Goal: Task Accomplishment & Management: Complete application form

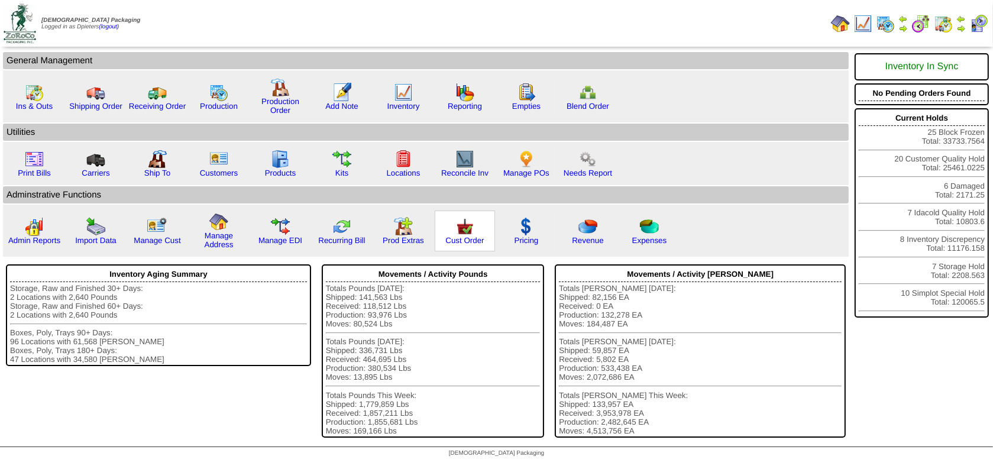
click at [471, 229] on img at bounding box center [464, 226] width 19 height 19
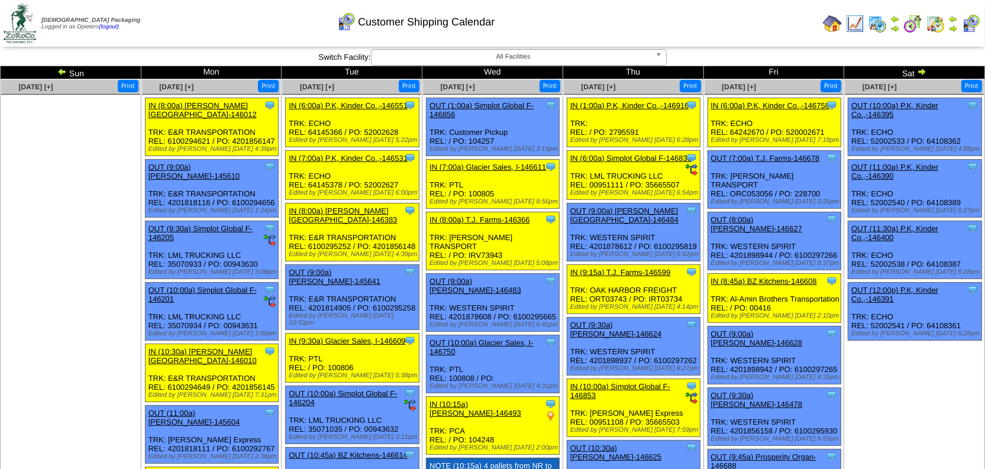
click at [922, 67] on img at bounding box center [921, 71] width 9 height 9
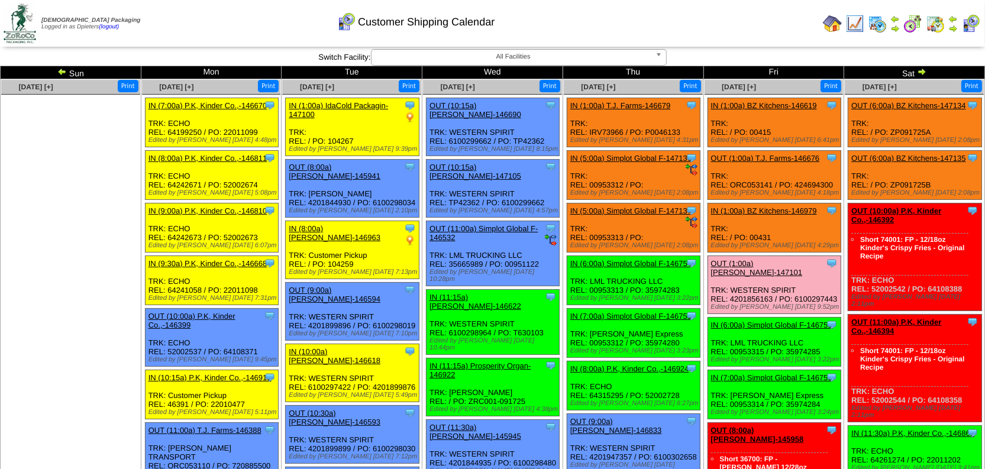
click at [86, 251] on ul at bounding box center [70, 183] width 139 height 177
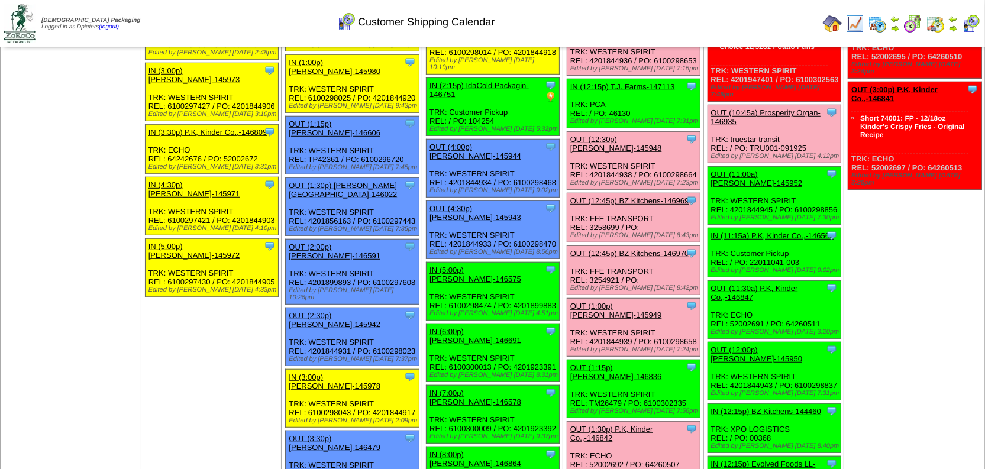
scroll to position [860, 0]
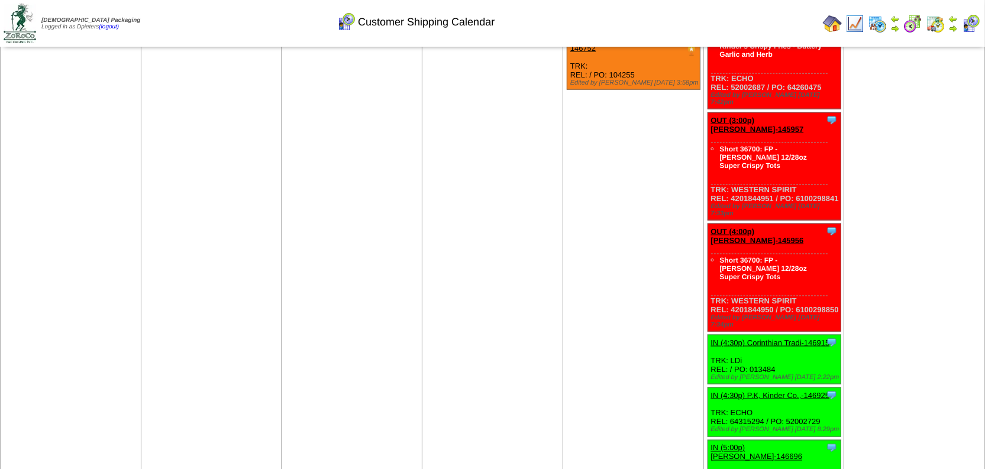
scroll to position [1989, 0]
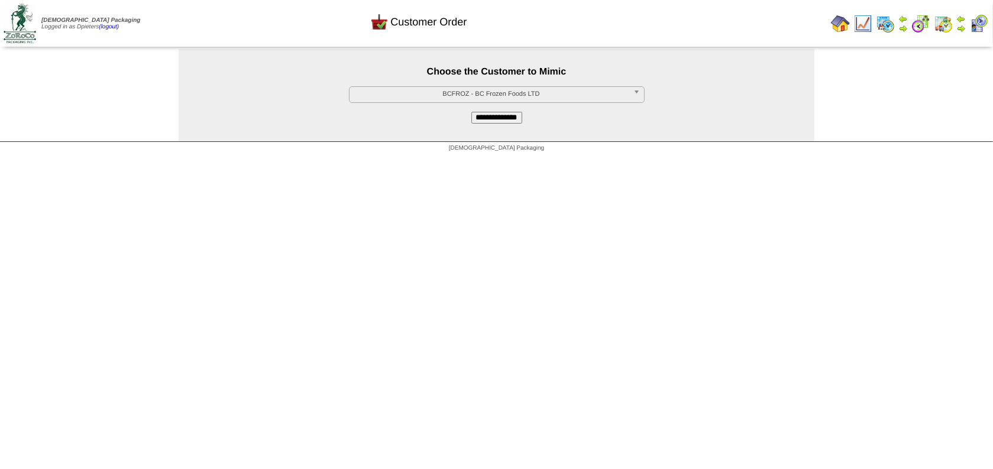
click at [447, 91] on span "BCFROZ - BC Frozen Foods LTD" at bounding box center [491, 94] width 274 height 14
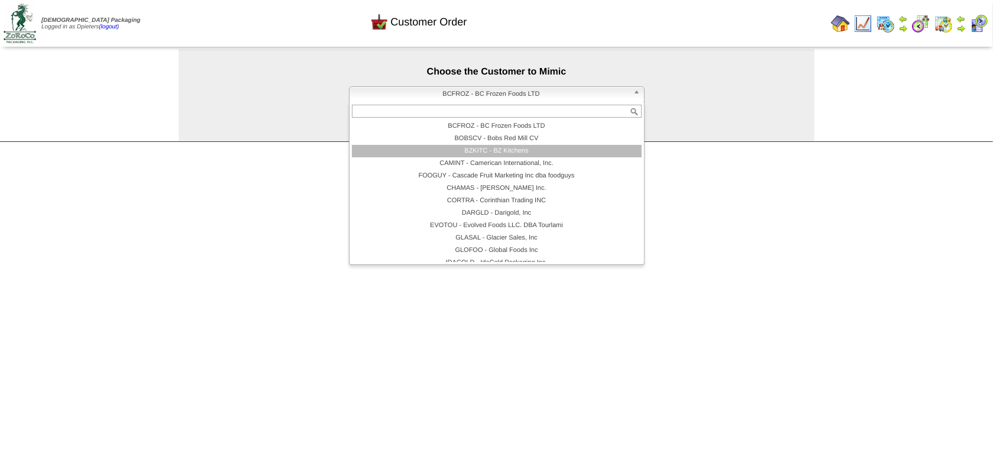
click at [450, 146] on li "BZKITC - BZ Kitchens" at bounding box center [497, 151] width 290 height 12
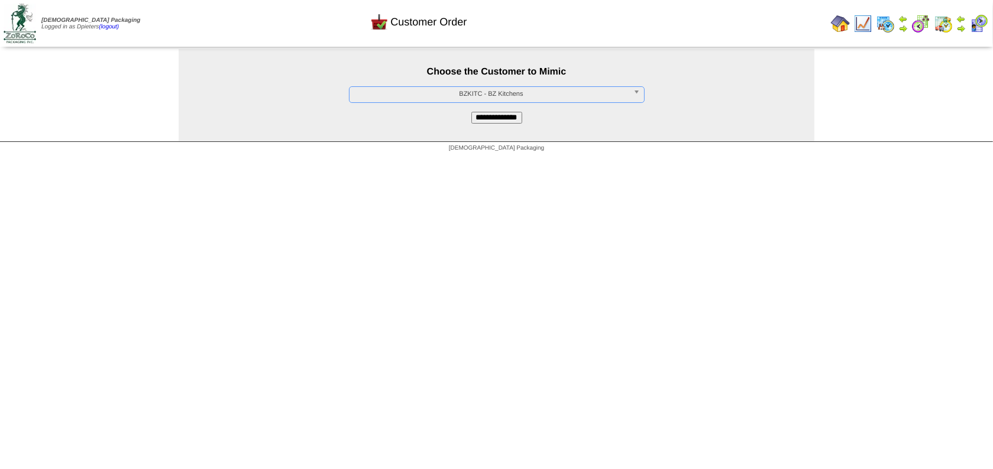
click at [491, 118] on input "**********" at bounding box center [496, 118] width 51 height 12
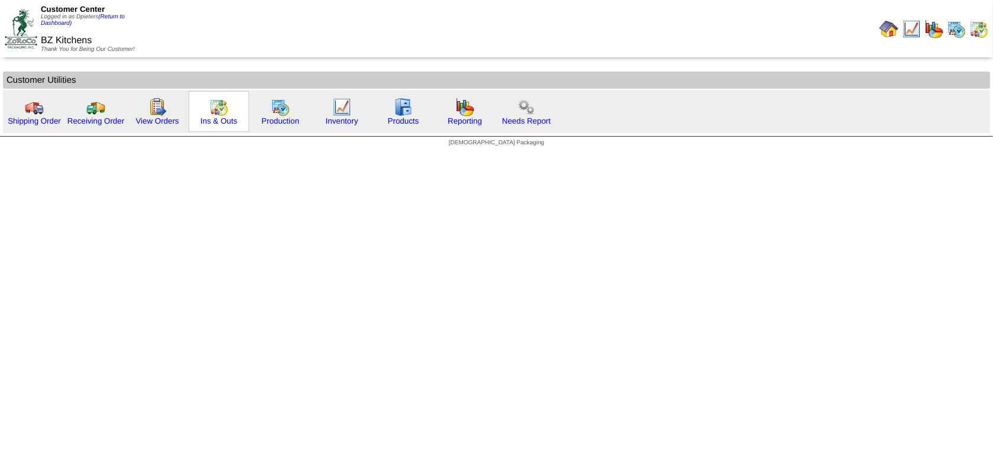
click at [225, 112] on img at bounding box center [218, 107] width 19 height 19
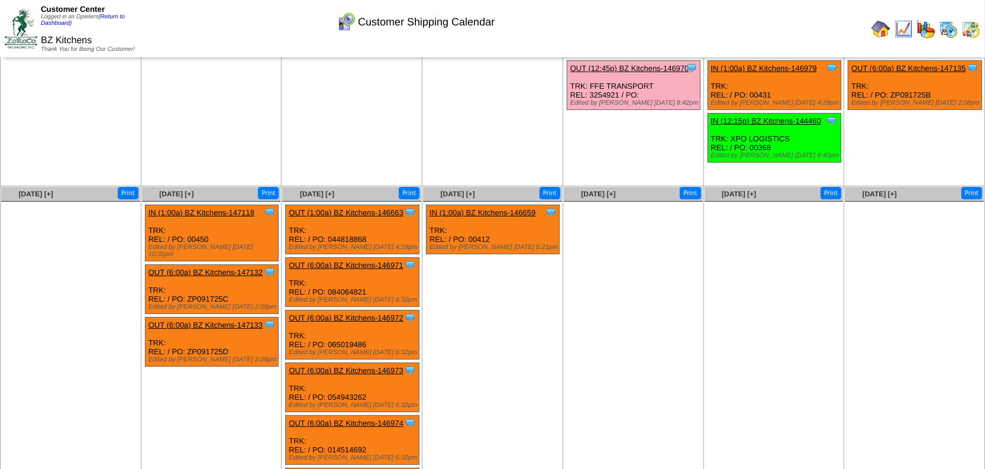
scroll to position [147, 0]
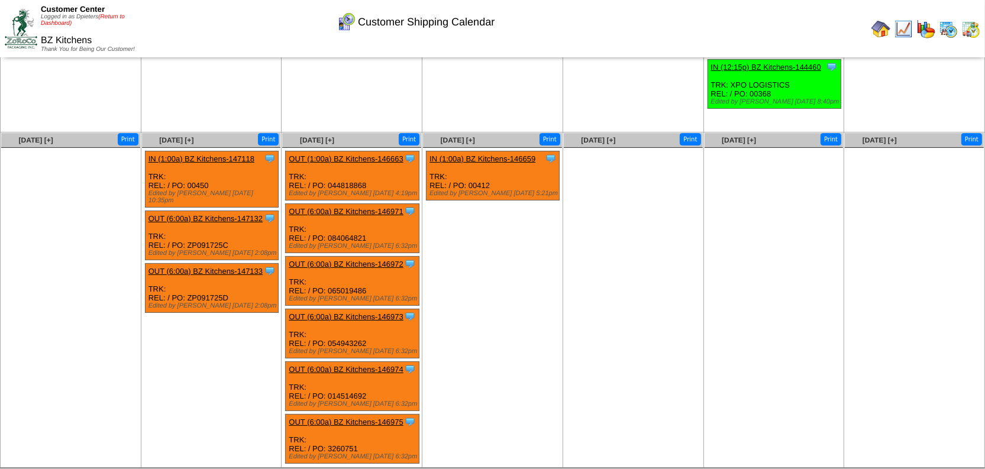
click at [115, 14] on link "(Return to Dashboard)" at bounding box center [83, 20] width 84 height 13
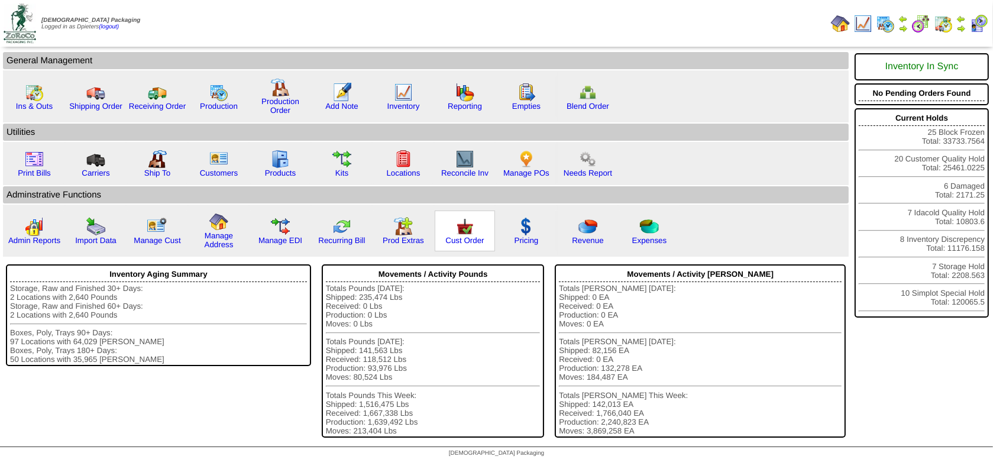
click at [468, 228] on img at bounding box center [464, 226] width 19 height 19
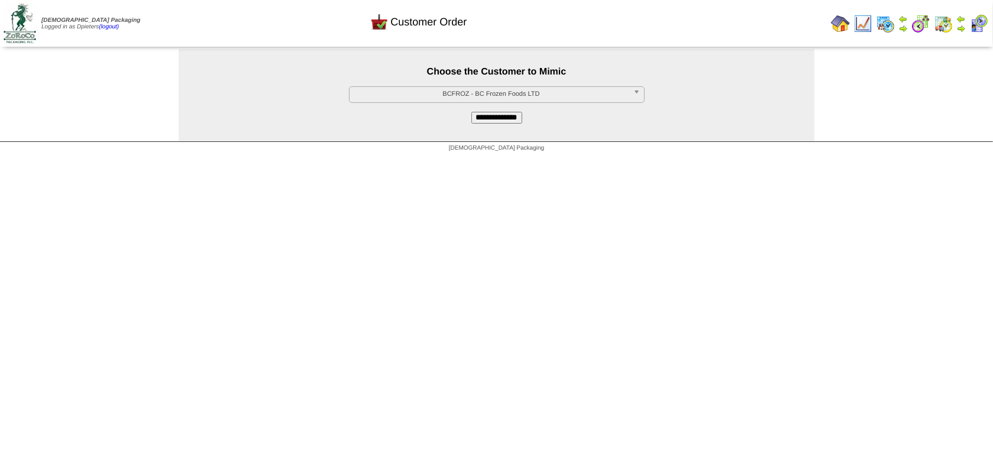
click at [423, 92] on span "BCFROZ - BC Frozen Foods LTD" at bounding box center [491, 94] width 274 height 14
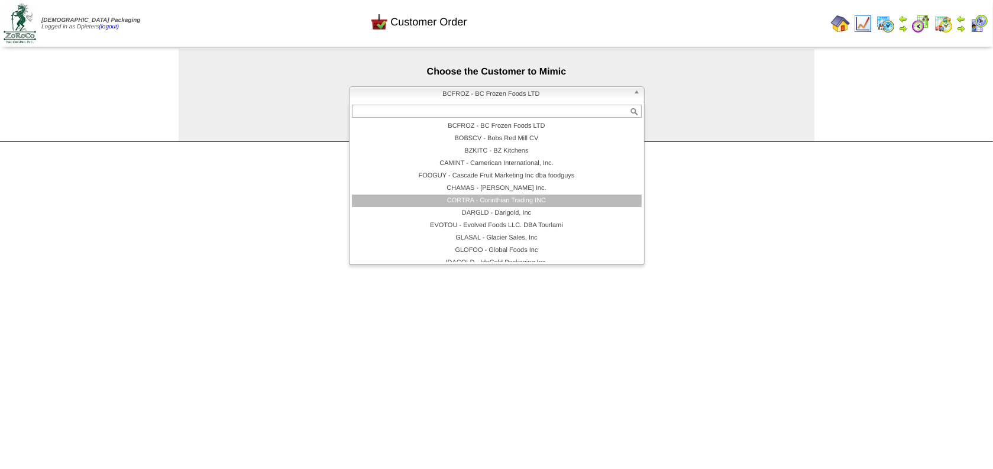
click at [463, 201] on li "CORTRA - Corinthian Trading INC" at bounding box center [497, 201] width 290 height 12
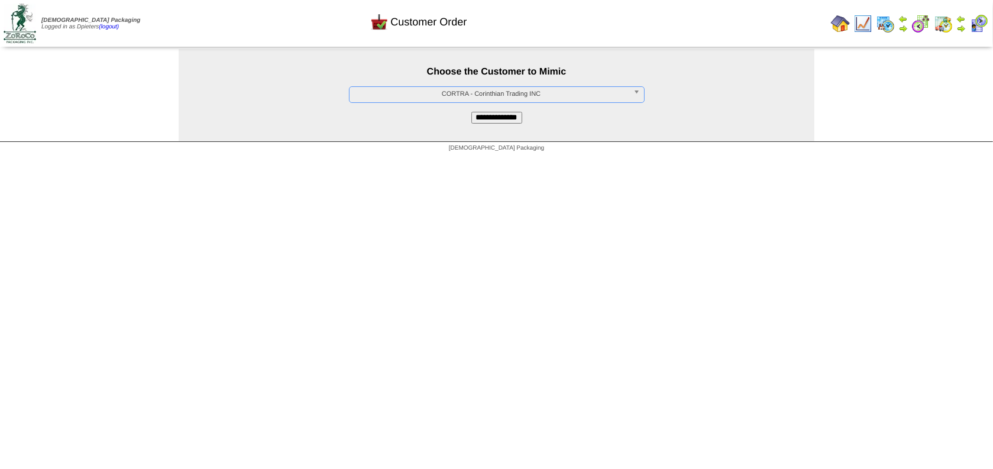
click at [484, 118] on input "**********" at bounding box center [496, 118] width 51 height 12
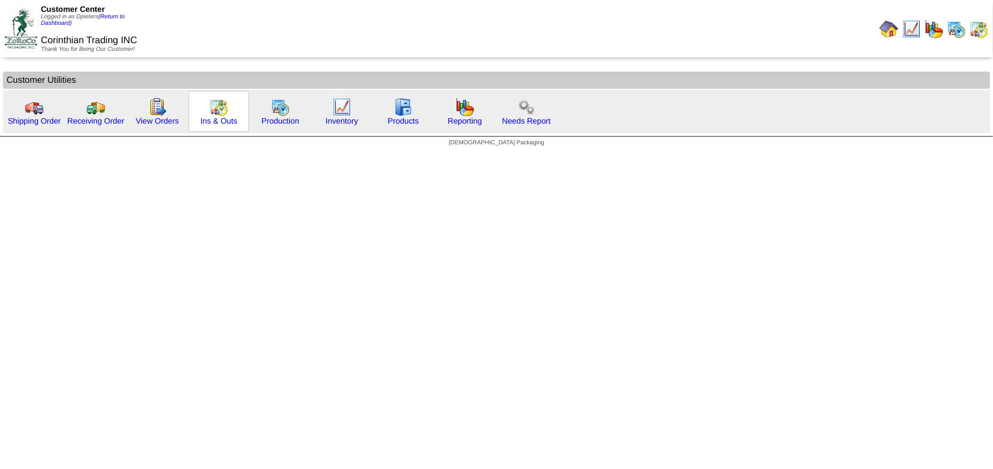
click at [215, 111] on img at bounding box center [218, 107] width 19 height 19
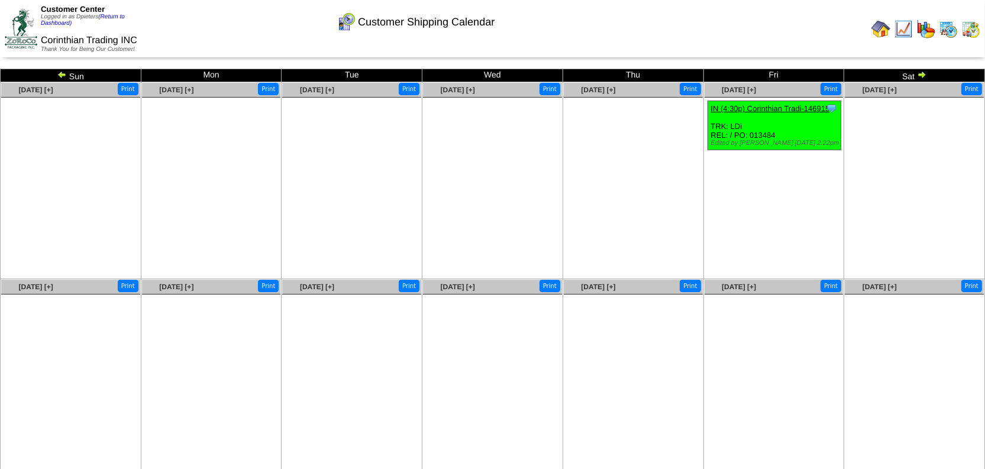
click at [58, 77] on img at bounding box center [61, 74] width 9 height 9
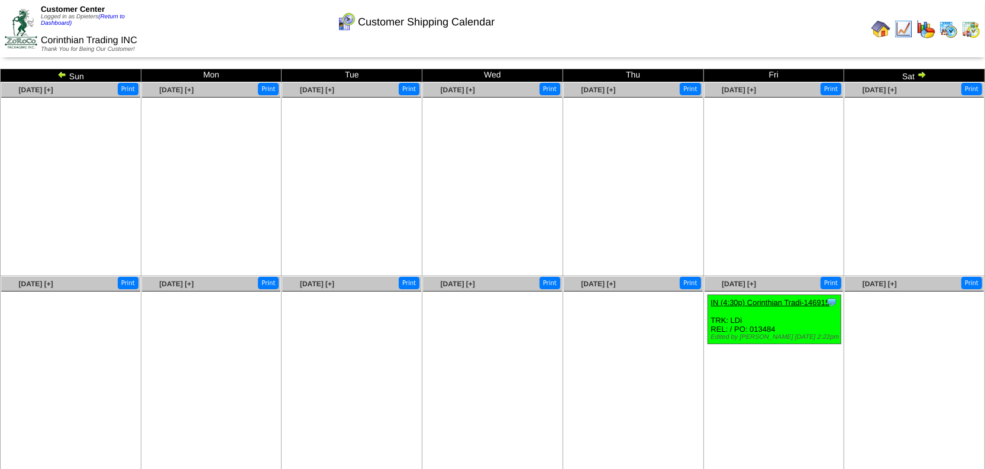
click at [60, 70] on img at bounding box center [61, 74] width 9 height 9
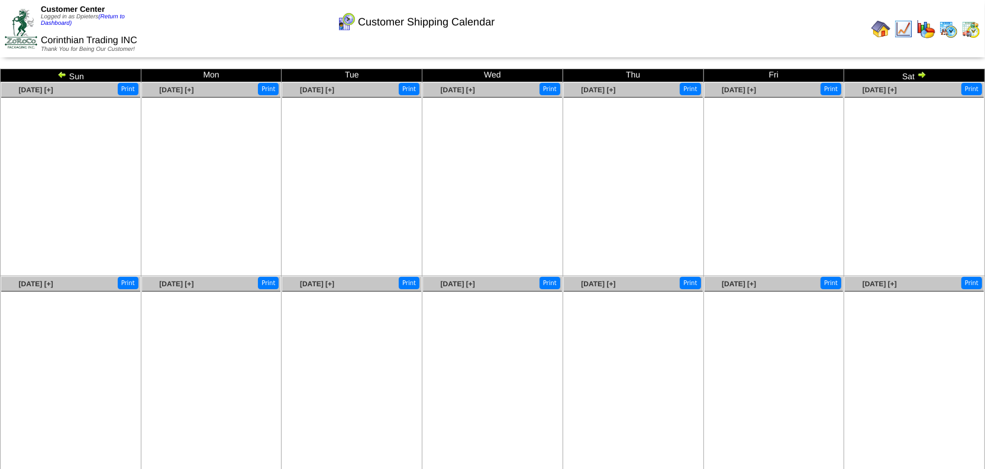
click at [58, 72] on img at bounding box center [61, 74] width 9 height 9
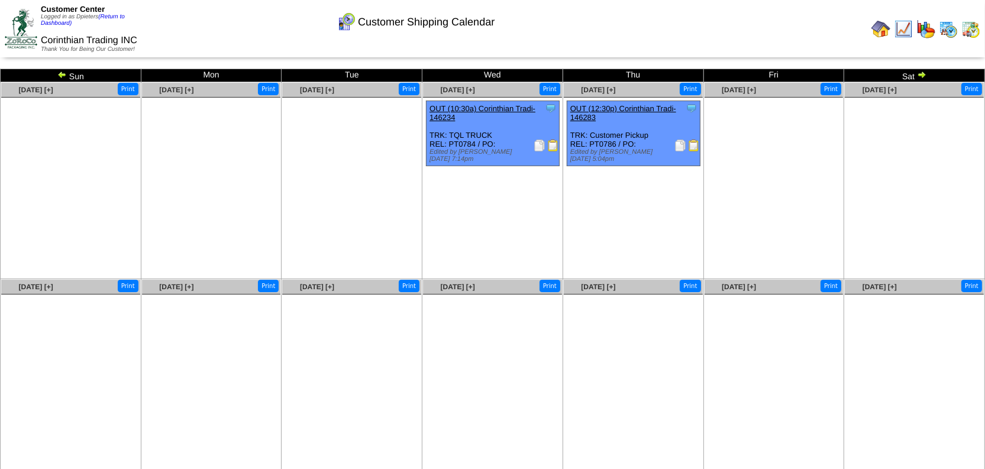
click at [57, 74] on img at bounding box center [61, 74] width 9 height 9
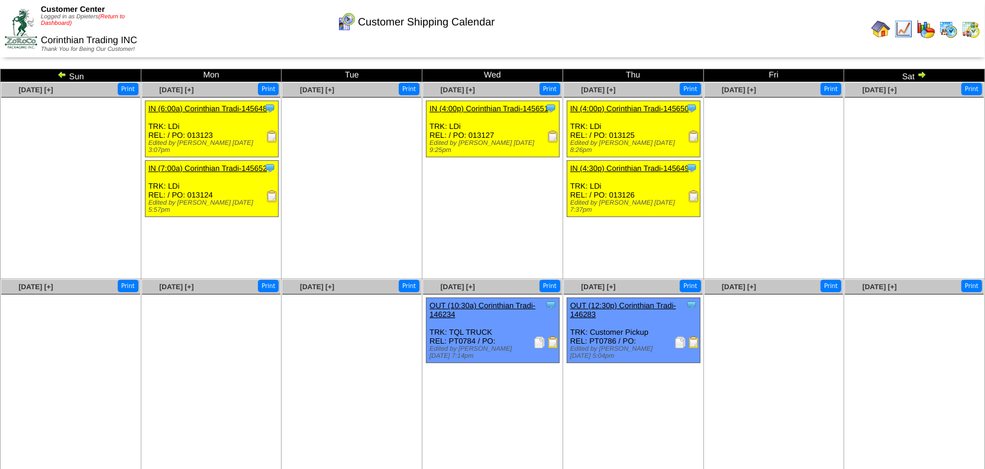
drag, startPoint x: 111, startPoint y: 14, endPoint x: 121, endPoint y: 50, distance: 37.5
click at [111, 14] on link "(Return to Dashboard)" at bounding box center [83, 20] width 84 height 13
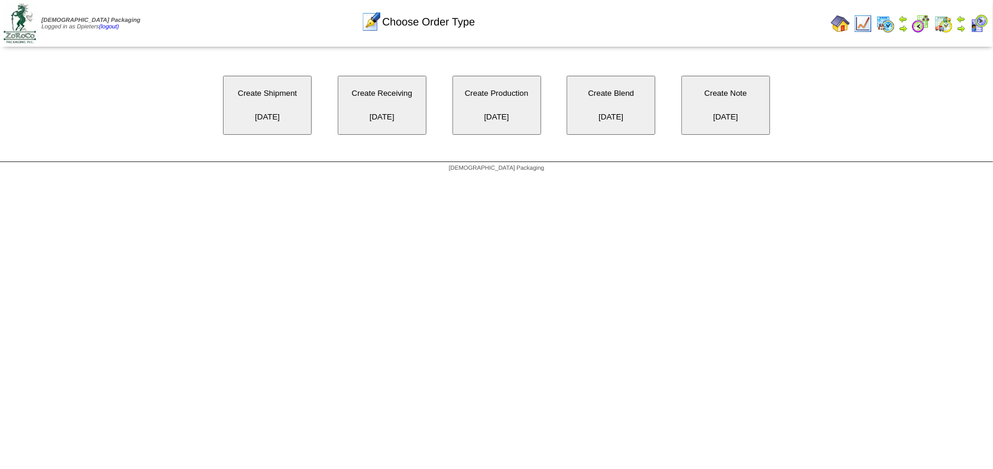
click at [266, 105] on button "Create Shipment [DATE]" at bounding box center [267, 105] width 89 height 59
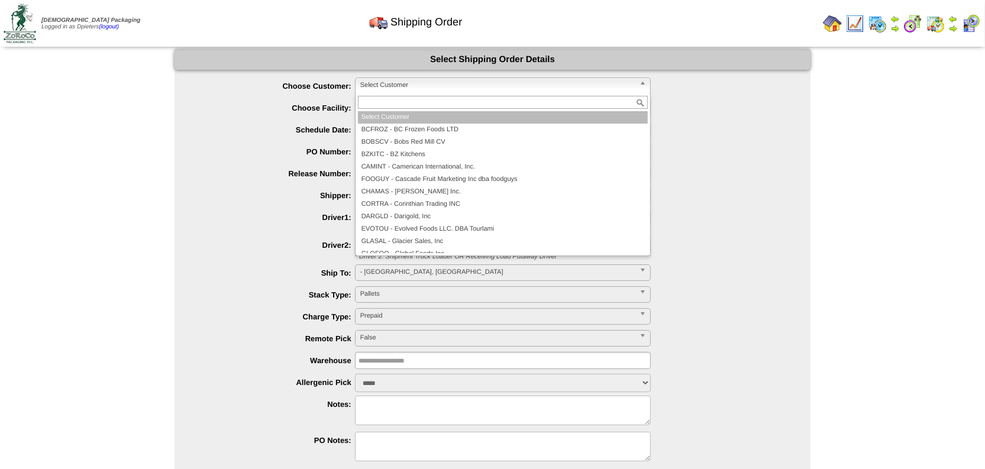
click at [400, 83] on span "Select Customer" at bounding box center [497, 85] width 274 height 14
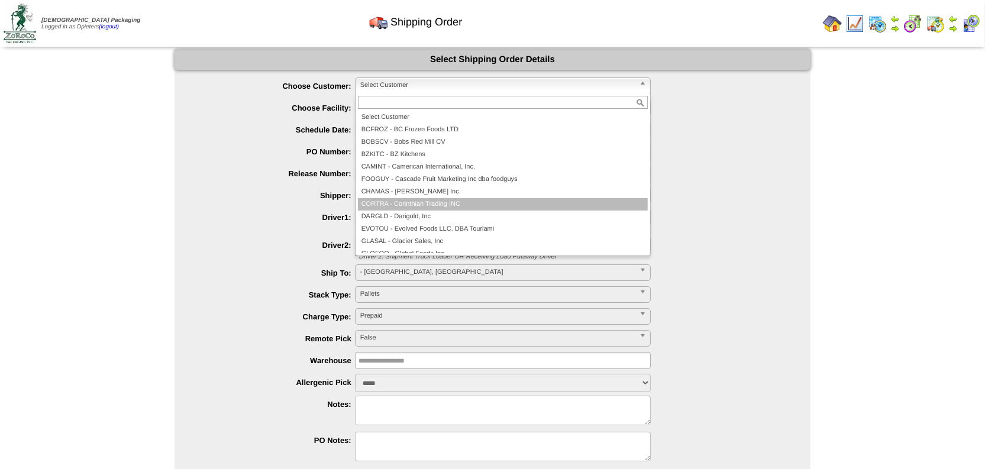
click at [433, 202] on li "CORTRA - Corinthian Trading INC" at bounding box center [503, 204] width 290 height 12
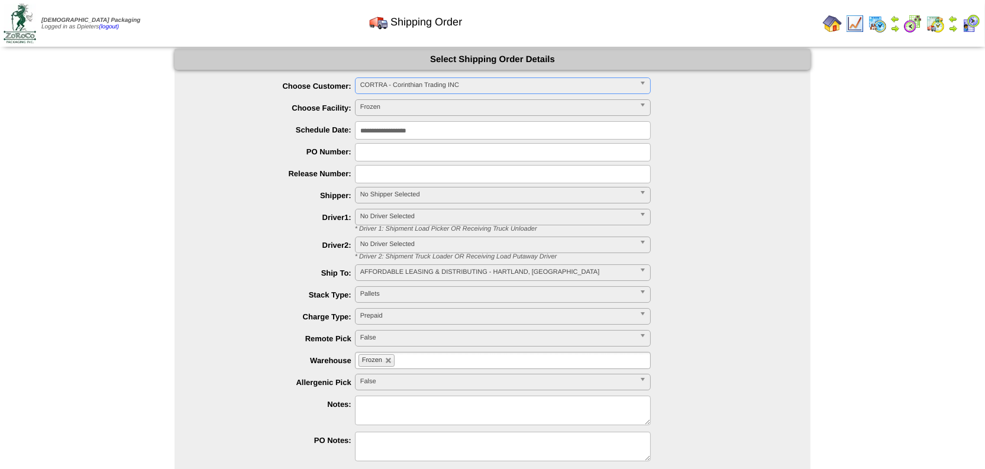
click at [370, 151] on input "text" at bounding box center [503, 152] width 296 height 18
type input "*****"
click at [252, 336] on label "Remote Pick" at bounding box center [276, 338] width 157 height 9
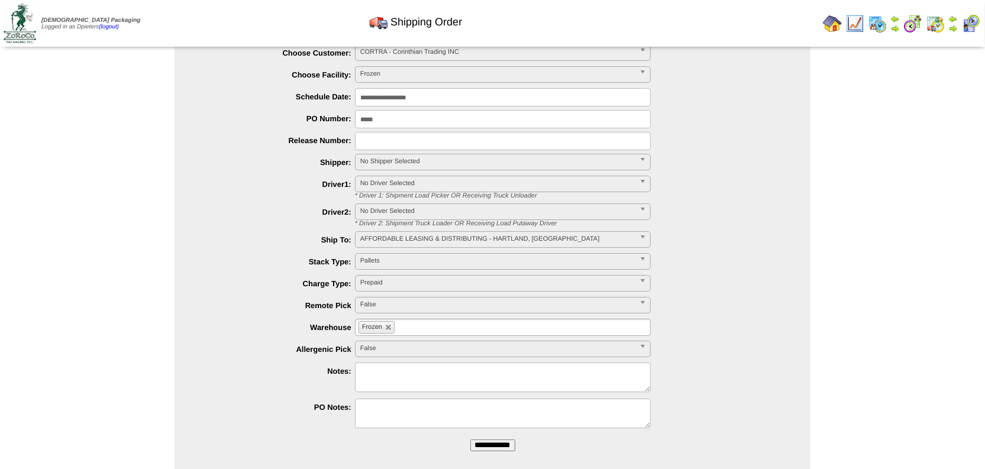
scroll to position [57, 0]
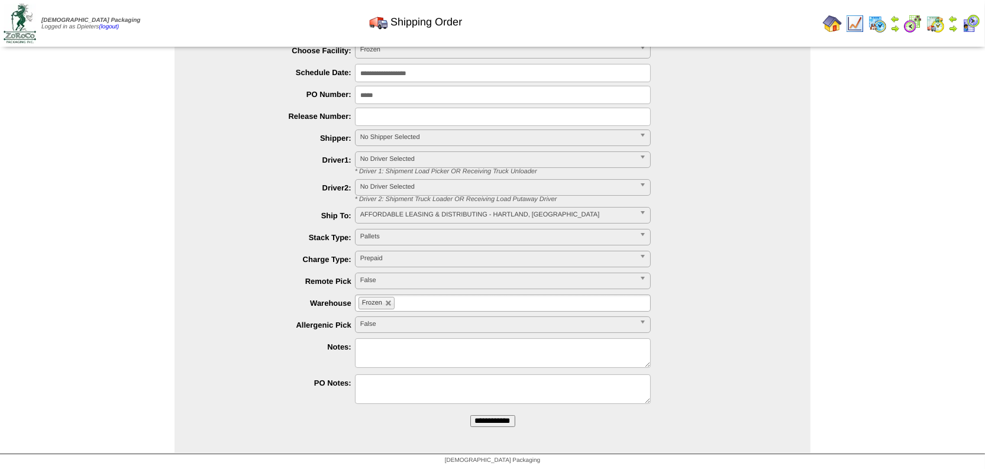
click at [495, 413] on form "**********" at bounding box center [493, 214] width 636 height 444
click at [495, 422] on input "**********" at bounding box center [492, 421] width 45 height 12
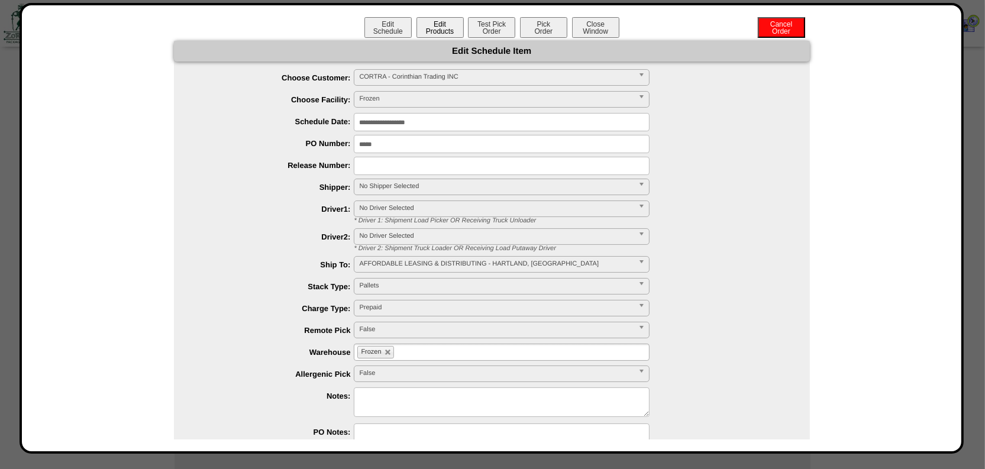
click at [430, 31] on button "Edit Products" at bounding box center [439, 27] width 47 height 21
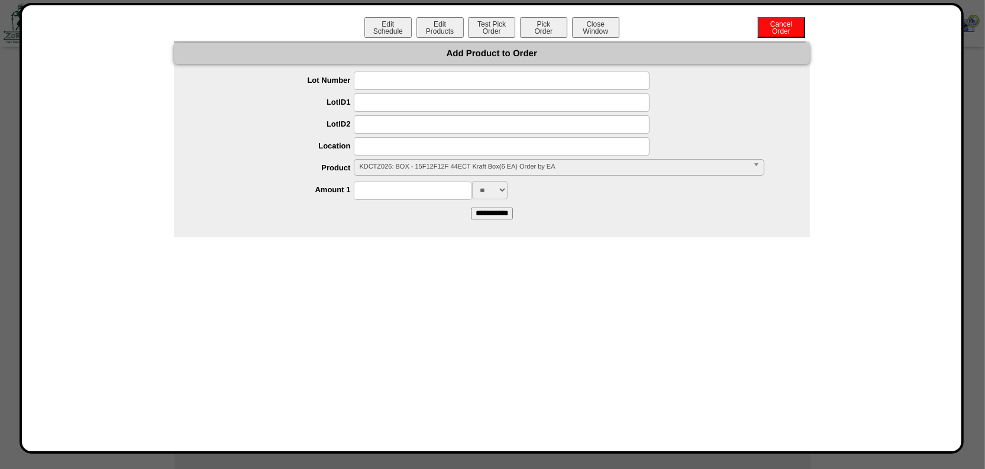
click at [397, 79] on input at bounding box center [502, 81] width 296 height 18
click at [245, 137] on div at bounding box center [504, 146] width 612 height 18
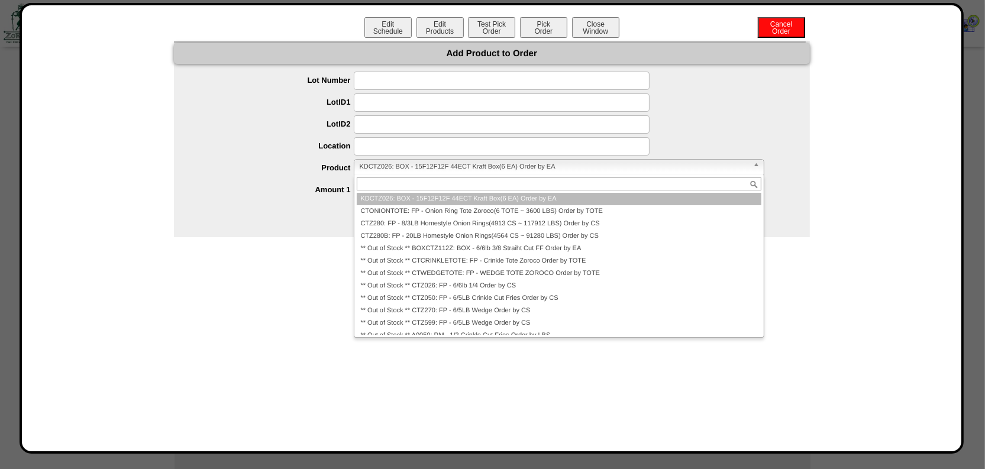
click at [396, 167] on span "KDCTZ026: BOX - 15F12F12F 44ECT Kraft Box(6 EA) Order by EA" at bounding box center [553, 167] width 389 height 14
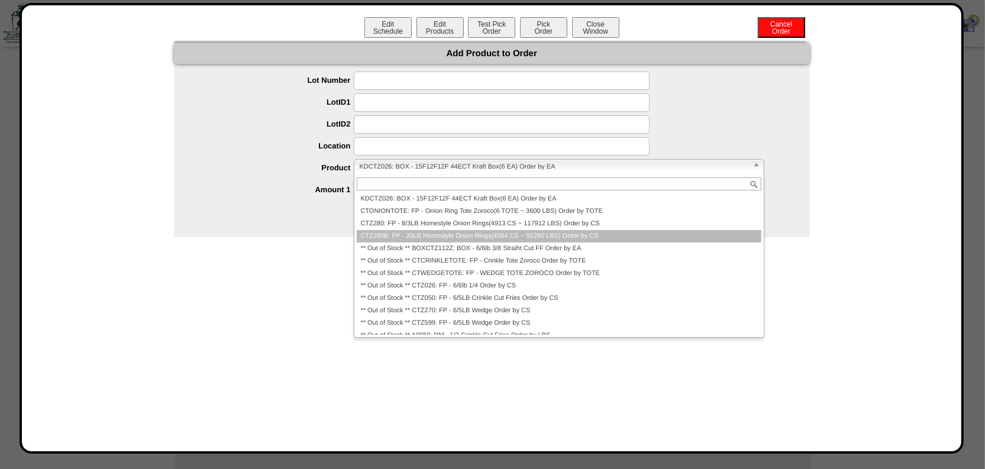
click at [406, 234] on li "CTZ280B: FP - 20LB Homestyle Onion Rings(4564 CS ~ 91280 LBS) Order by CS" at bounding box center [559, 236] width 404 height 12
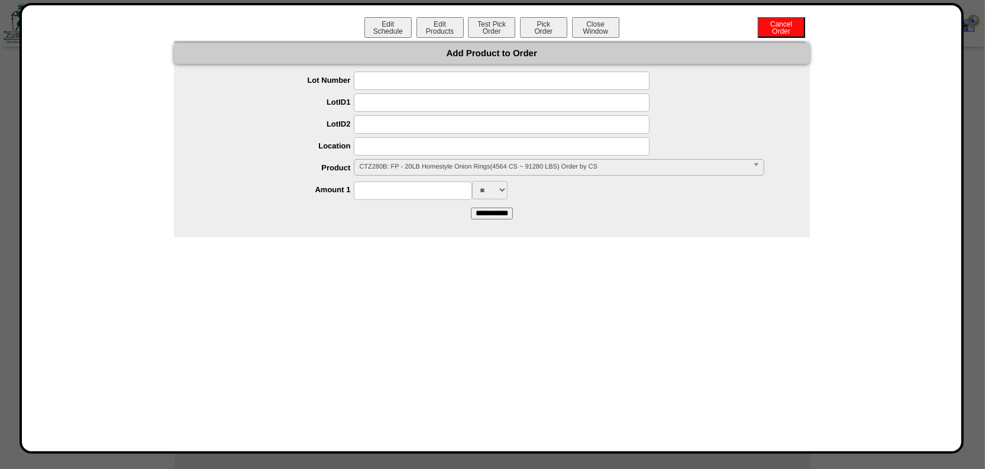
click at [379, 191] on input at bounding box center [413, 191] width 118 height 18
type input "****"
click at [497, 214] on input "**********" at bounding box center [492, 214] width 42 height 12
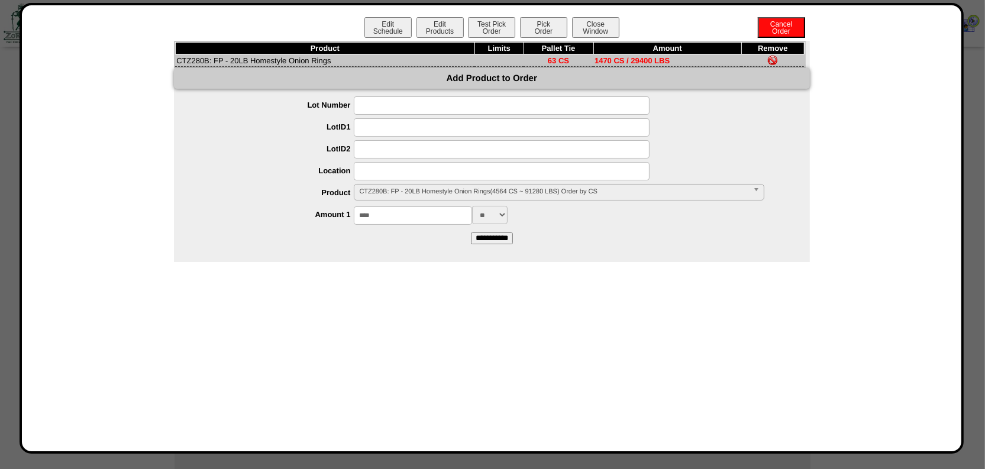
click at [770, 57] on img at bounding box center [772, 60] width 9 height 9
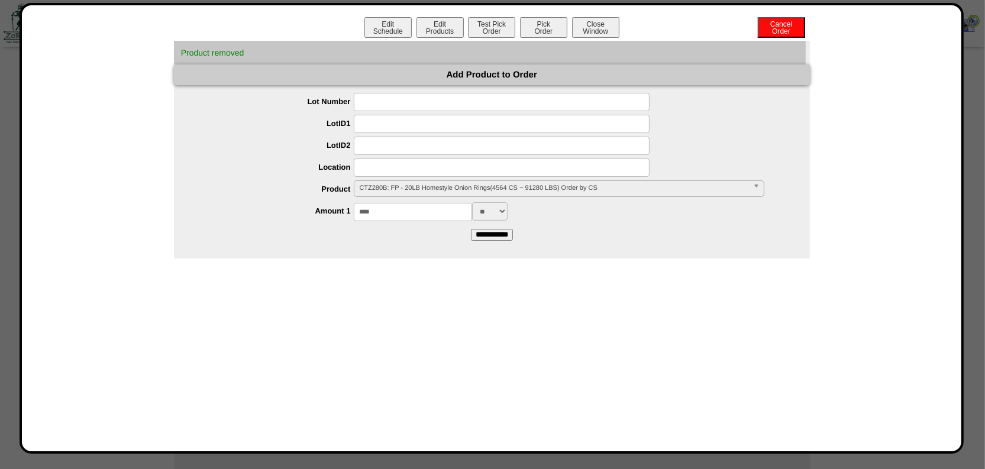
click at [390, 187] on span "CTZ280B: FP - 20LB Homestyle Onion Rings(4564 CS ~ 91280 LBS) Order by CS" at bounding box center [553, 188] width 389 height 14
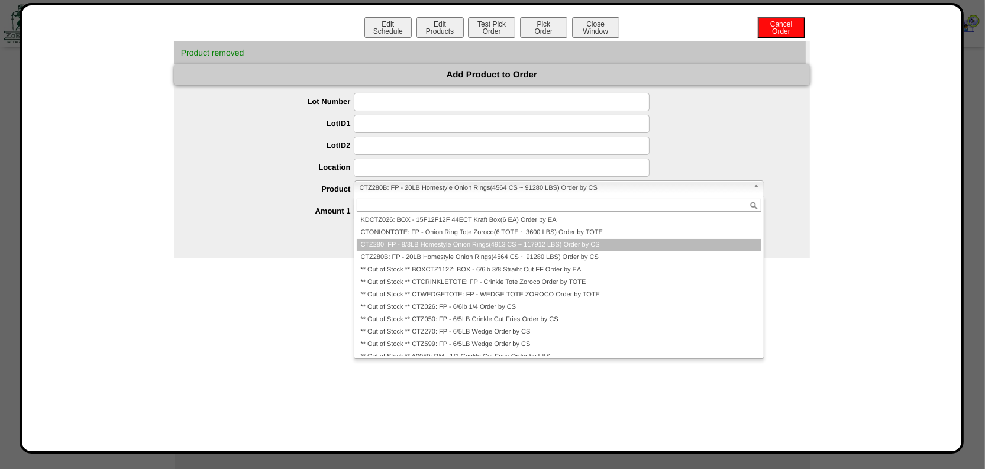
click at [418, 244] on li "CTZ280: FP - 8/3LB Homestyle Onion Rings(4913 CS ~ 117912 LBS) Order by CS" at bounding box center [559, 245] width 404 height 12
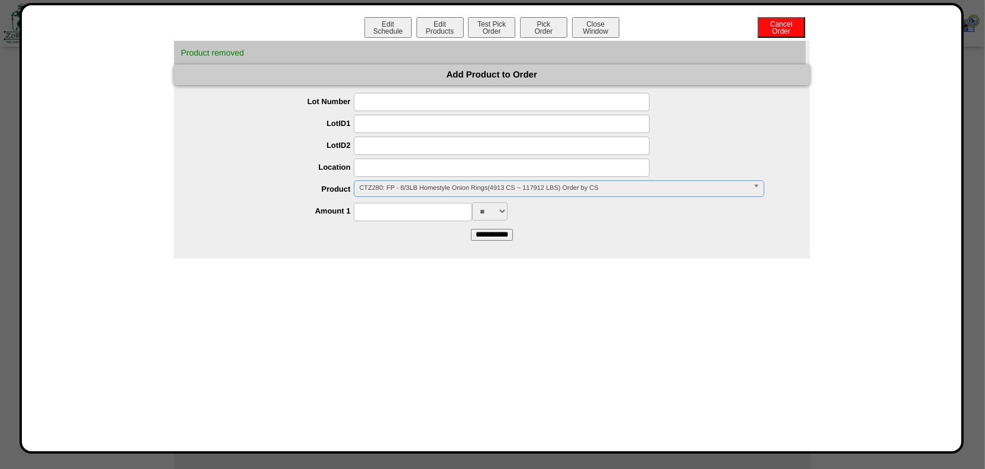
click at [408, 218] on input at bounding box center [413, 212] width 118 height 18
type input "****"
click at [489, 235] on input "**********" at bounding box center [492, 235] width 42 height 12
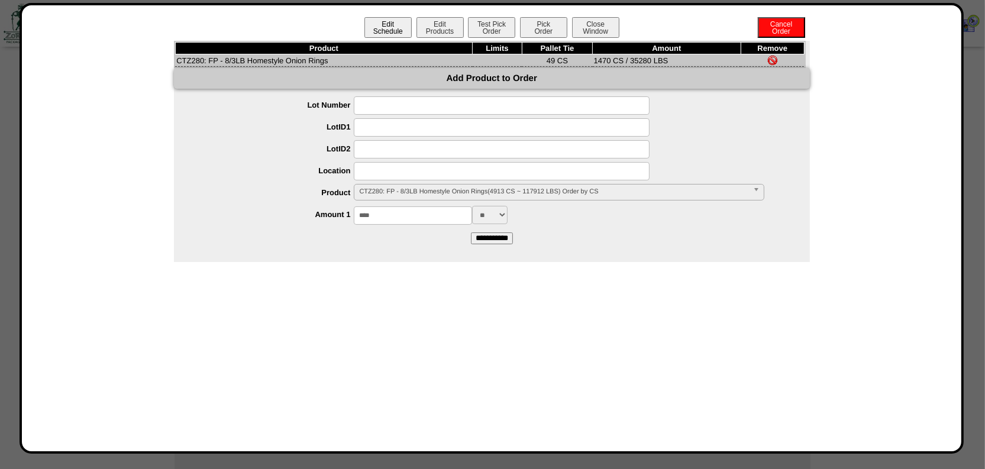
click at [382, 25] on button "Edit Schedule" at bounding box center [387, 27] width 47 height 21
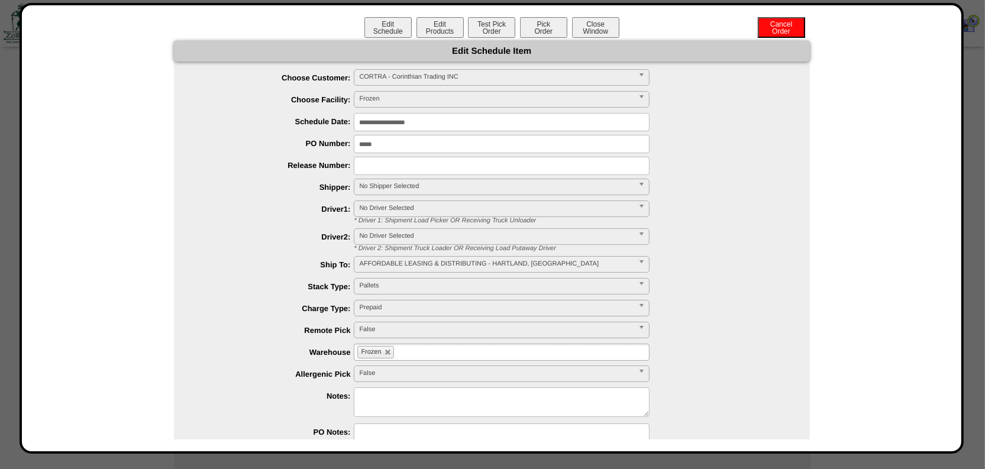
click at [296, 338] on div "***** **** False" at bounding box center [504, 331] width 612 height 18
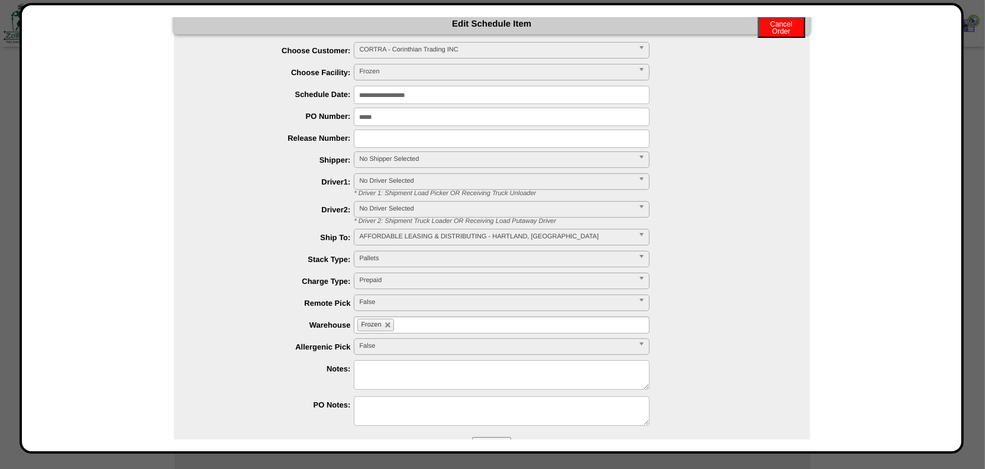
scroll to position [0, 0]
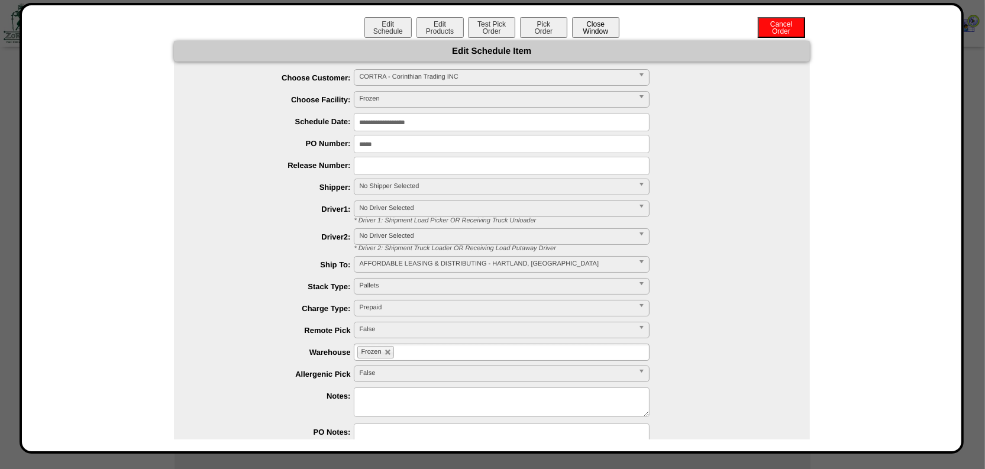
click at [599, 30] on button "Close Window" at bounding box center [595, 27] width 47 height 21
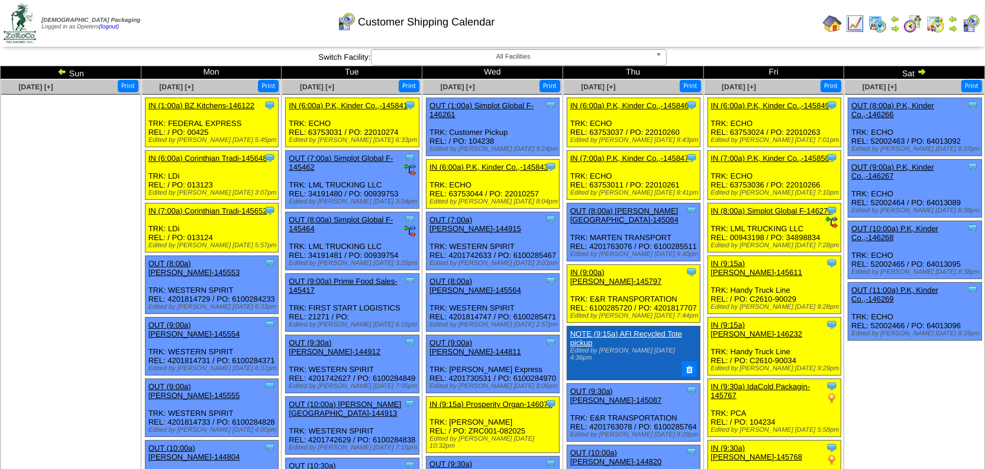
click at [924, 72] on img at bounding box center [921, 71] width 9 height 9
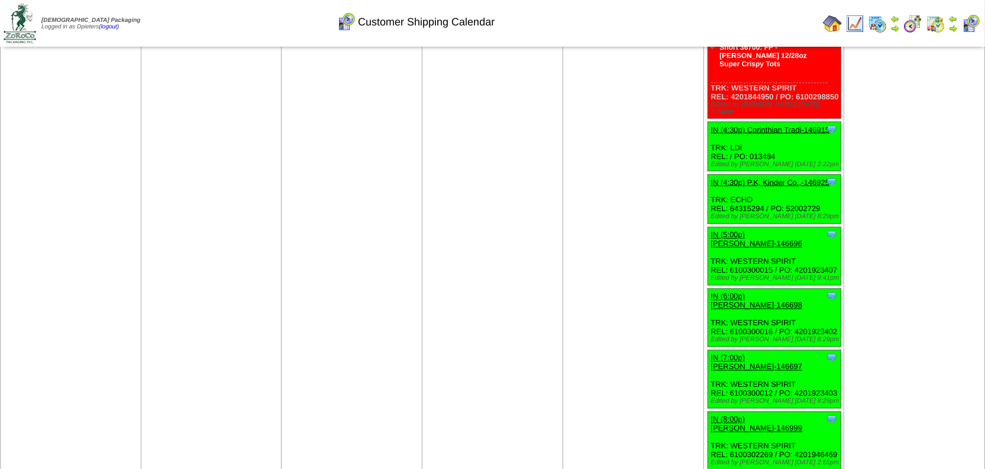
scroll to position [2151, 0]
